Goal: Information Seeking & Learning: Learn about a topic

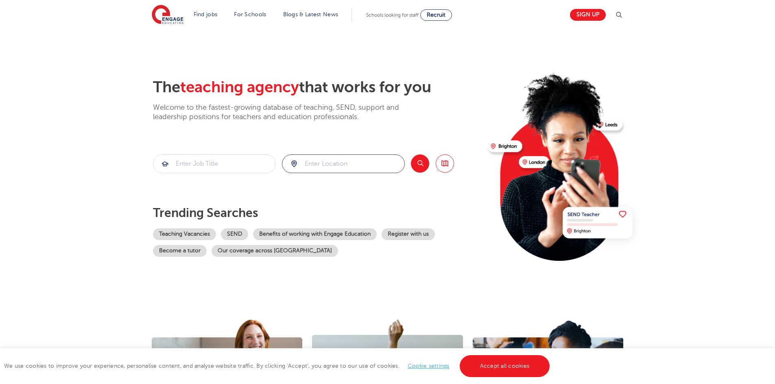
click at [305, 168] on input "search" at bounding box center [343, 164] width 122 height 18
type input "h"
type input "havering"
click at [413, 163] on button "Search" at bounding box center [420, 164] width 18 height 18
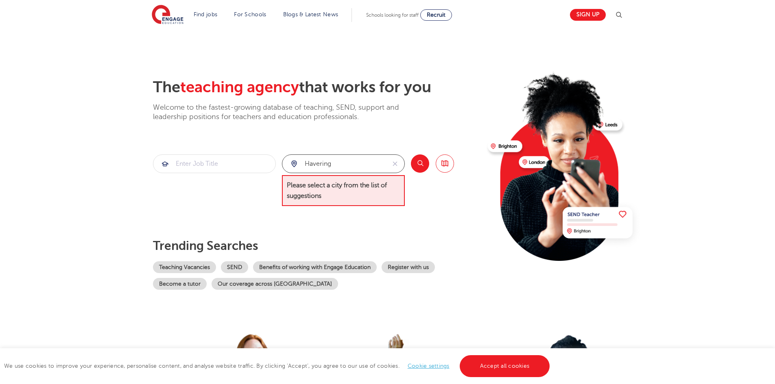
click at [337, 168] on input "havering" at bounding box center [333, 164] width 103 height 18
click at [402, 165] on button "reset" at bounding box center [395, 164] width 19 height 18
click at [368, 164] on input "search" at bounding box center [343, 164] width 122 height 18
type input "h"
type input "r"
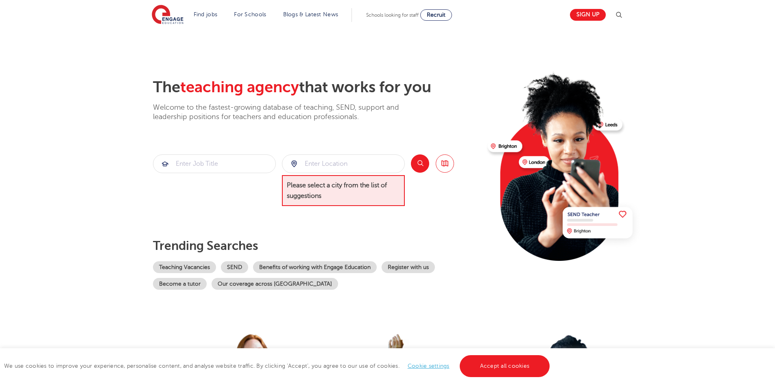
click at [394, 204] on span "Please select a city from the list of suggestions" at bounding box center [343, 190] width 123 height 31
click at [430, 220] on div "The teaching agency that works for you Welcome to the fastest-growing database …" at bounding box center [317, 184] width 328 height 212
click at [249, 212] on div "The teaching agency that works for you Welcome to the fastest-growing database …" at bounding box center [317, 184] width 328 height 212
click at [207, 161] on input "search" at bounding box center [214, 164] width 122 height 18
click at [416, 162] on button "Search" at bounding box center [420, 164] width 18 height 18
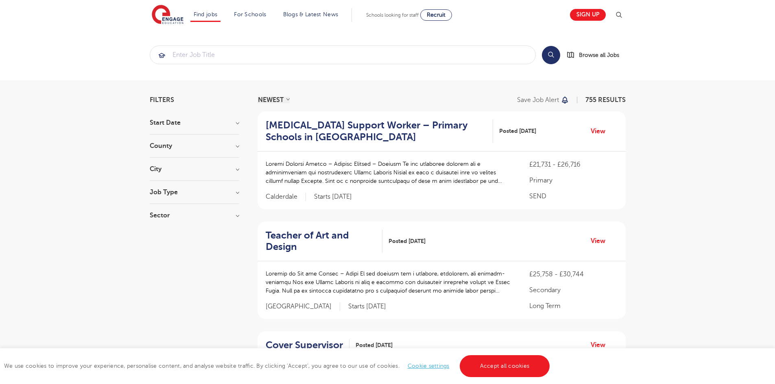
click at [206, 147] on h3 "County" at bounding box center [194, 146] width 89 height 7
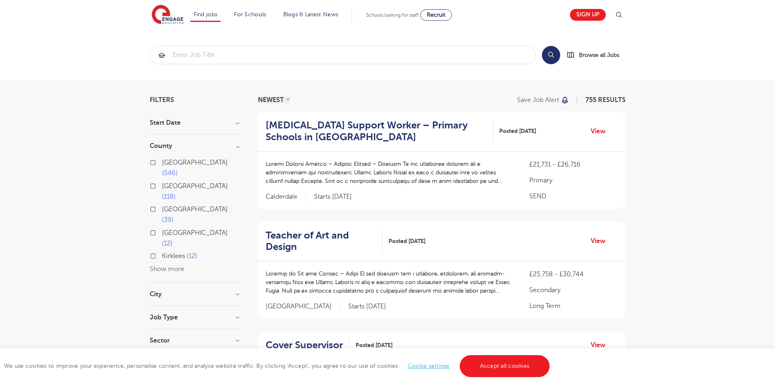
click at [163, 266] on button "Show more" at bounding box center [167, 269] width 35 height 7
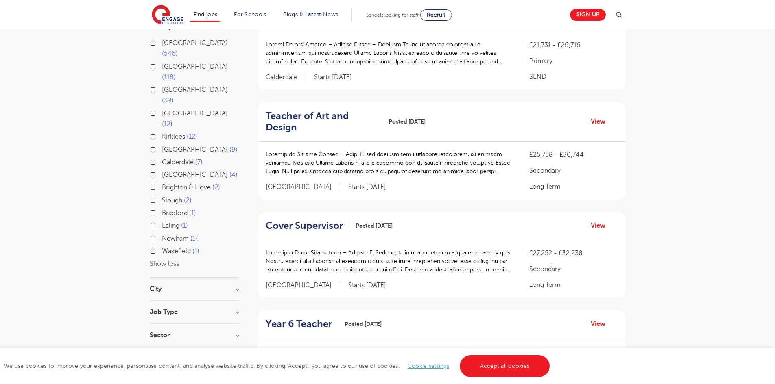
scroll to position [122, 0]
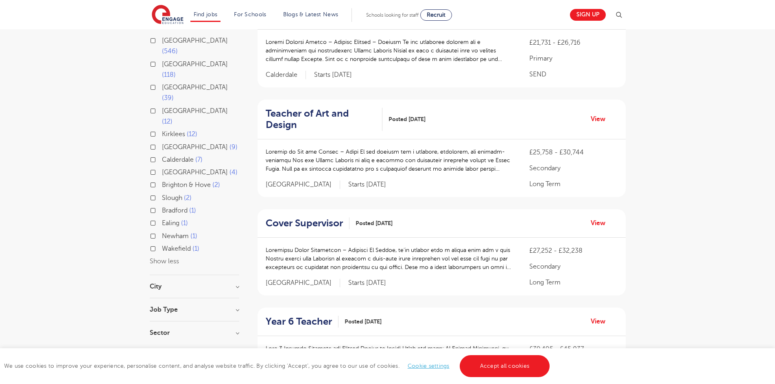
click at [198, 283] on div "City Hounslow 60 [GEOGRAPHIC_DATA] 39 [GEOGRAPHIC_DATA] 29 [GEOGRAPHIC_DATA] 28…" at bounding box center [194, 290] width 89 height 15
click at [234, 283] on h3 "City" at bounding box center [194, 286] width 89 height 7
click at [172, 374] on button "Show more" at bounding box center [167, 377] width 35 height 7
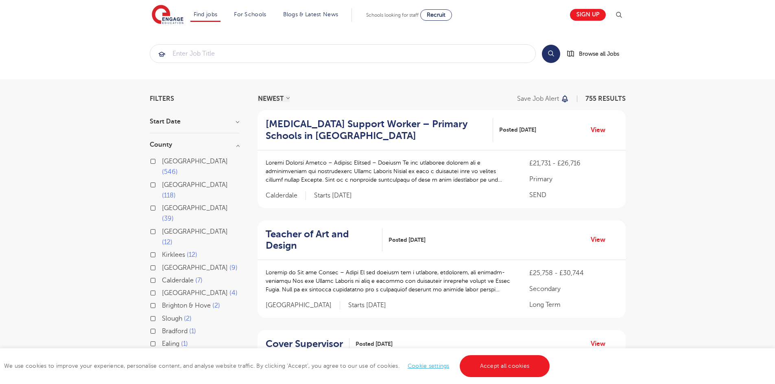
scroll to position [0, 0]
click at [197, 54] on input "search" at bounding box center [342, 55] width 385 height 18
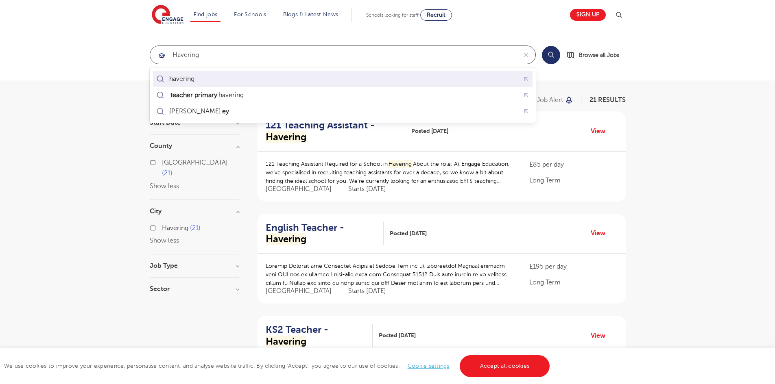
click at [183, 80] on div "havering" at bounding box center [181, 79] width 25 height 8
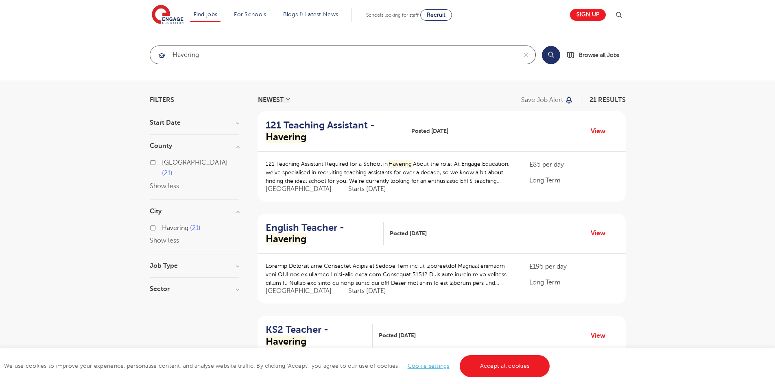
type input "havering"
click at [549, 58] on button "Search" at bounding box center [551, 55] width 18 height 18
click at [296, 126] on h2 "121 Teaching Assistant - Havering" at bounding box center [332, 132] width 133 height 24
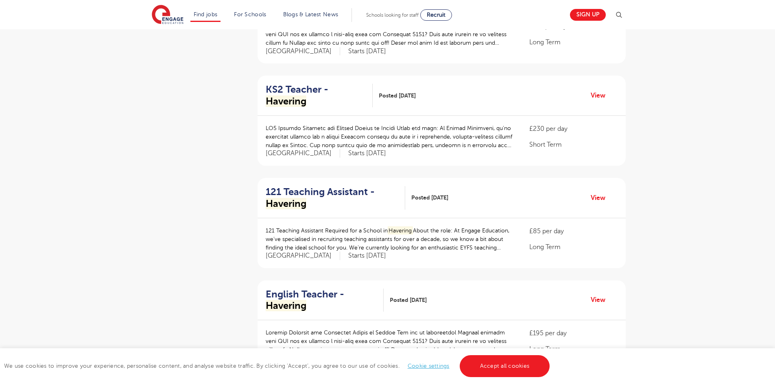
scroll to position [447, 0]
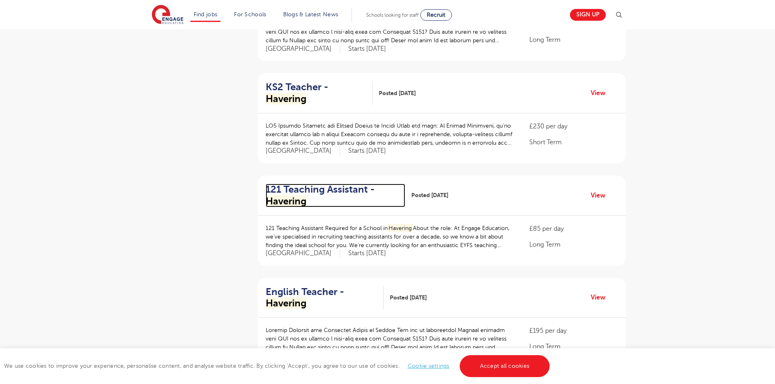
click at [307, 184] on h2 "121 Teaching Assistant - Havering" at bounding box center [332, 196] width 133 height 24
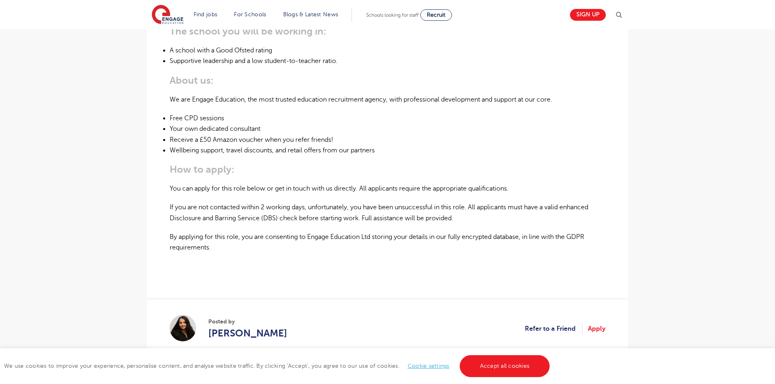
scroll to position [529, 0]
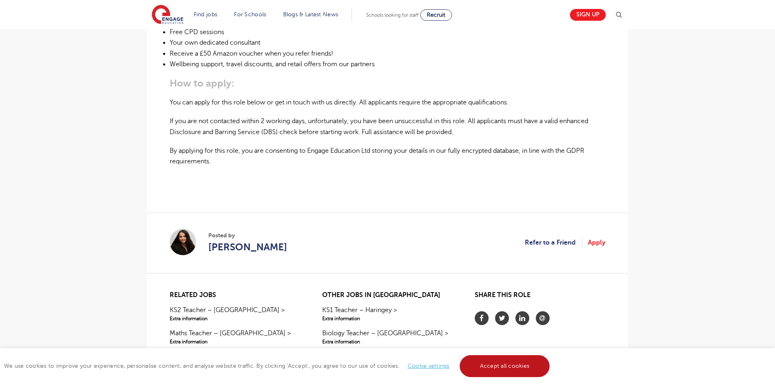
click at [478, 364] on link "Accept all cookies" at bounding box center [505, 366] width 90 height 22
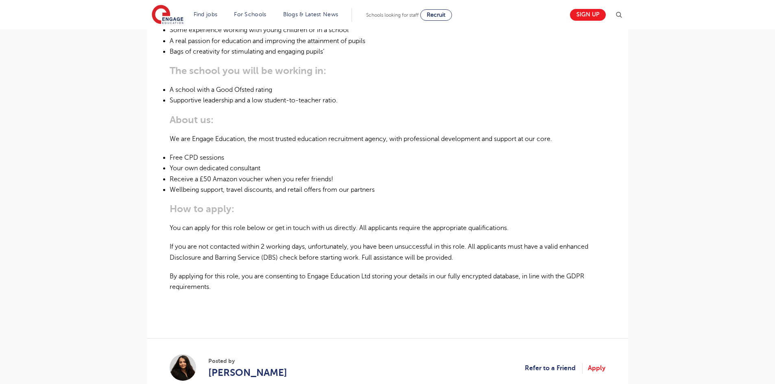
scroll to position [407, 0]
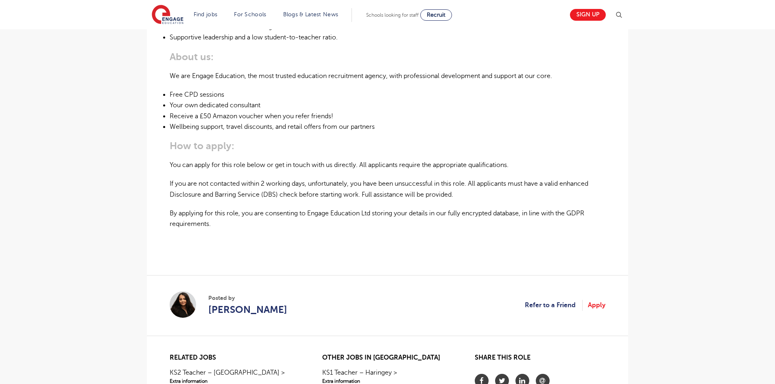
scroll to position [529, 0]
